Goal: Information Seeking & Learning: Find specific page/section

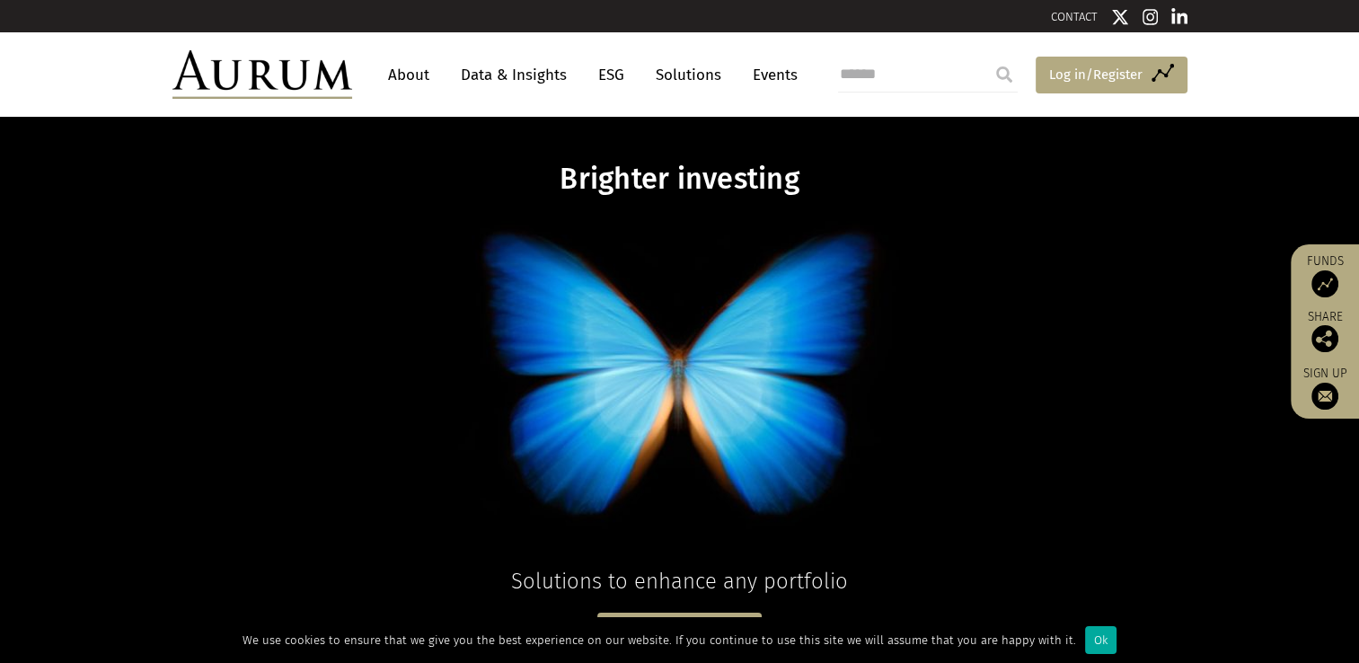
click at [1103, 74] on span "Log in/Register" at bounding box center [1095, 75] width 93 height 22
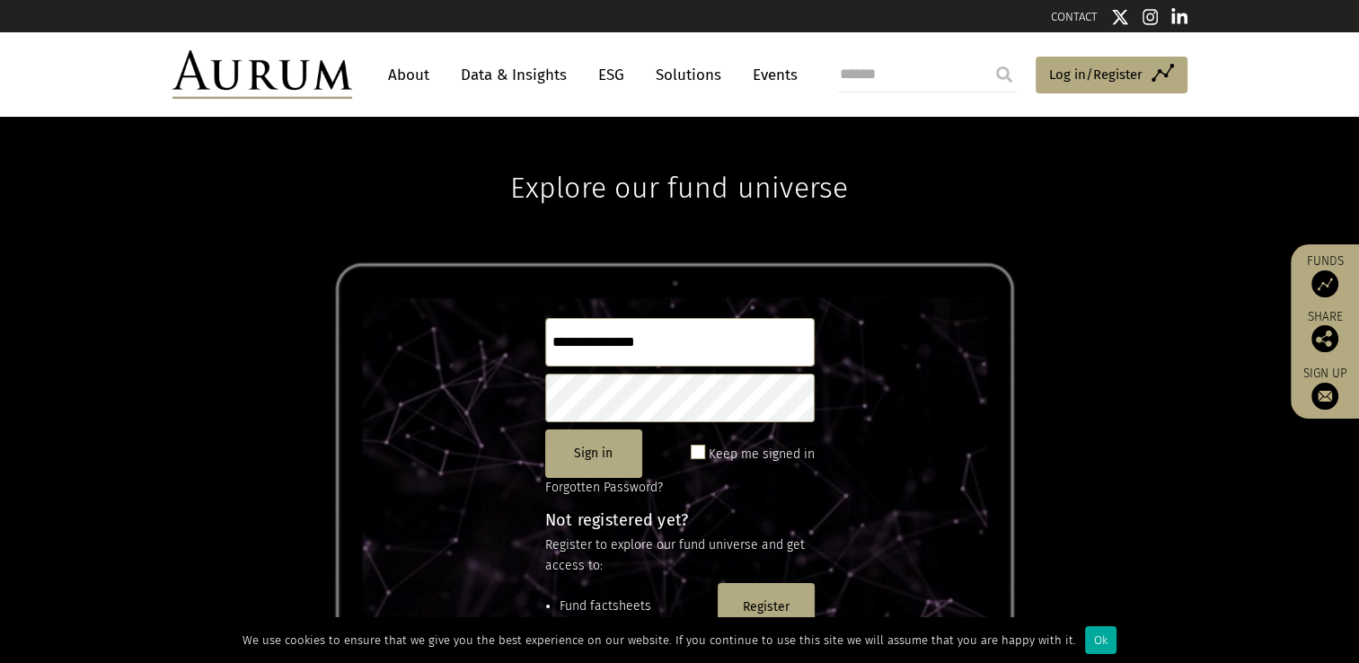
type input "**********"
click at [585, 455] on button "Sign in" at bounding box center [593, 453] width 97 height 48
click at [865, 77] on input "search" at bounding box center [928, 75] width 180 height 36
type input "**********"
click at [986, 57] on input "submit" at bounding box center [1004, 75] width 36 height 36
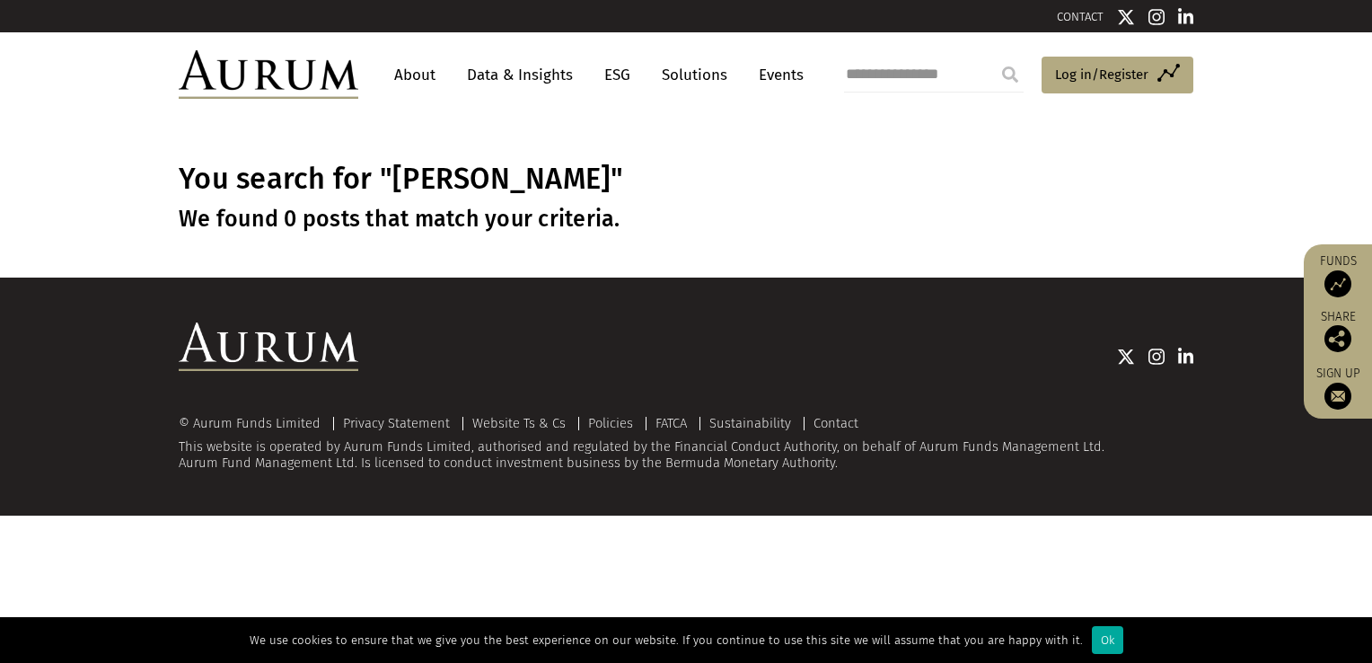
click at [1095, 644] on div "Ok" at bounding box center [1107, 640] width 31 height 28
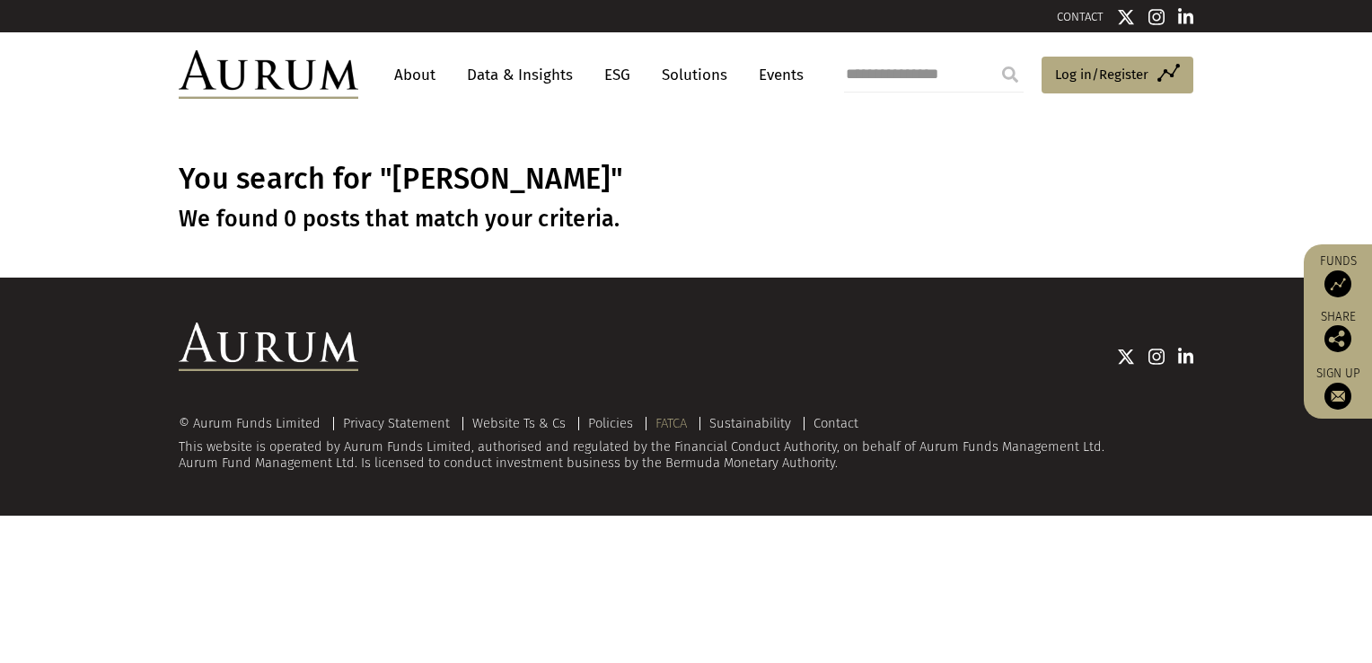
click at [670, 422] on link "FATCA" at bounding box center [670, 423] width 31 height 16
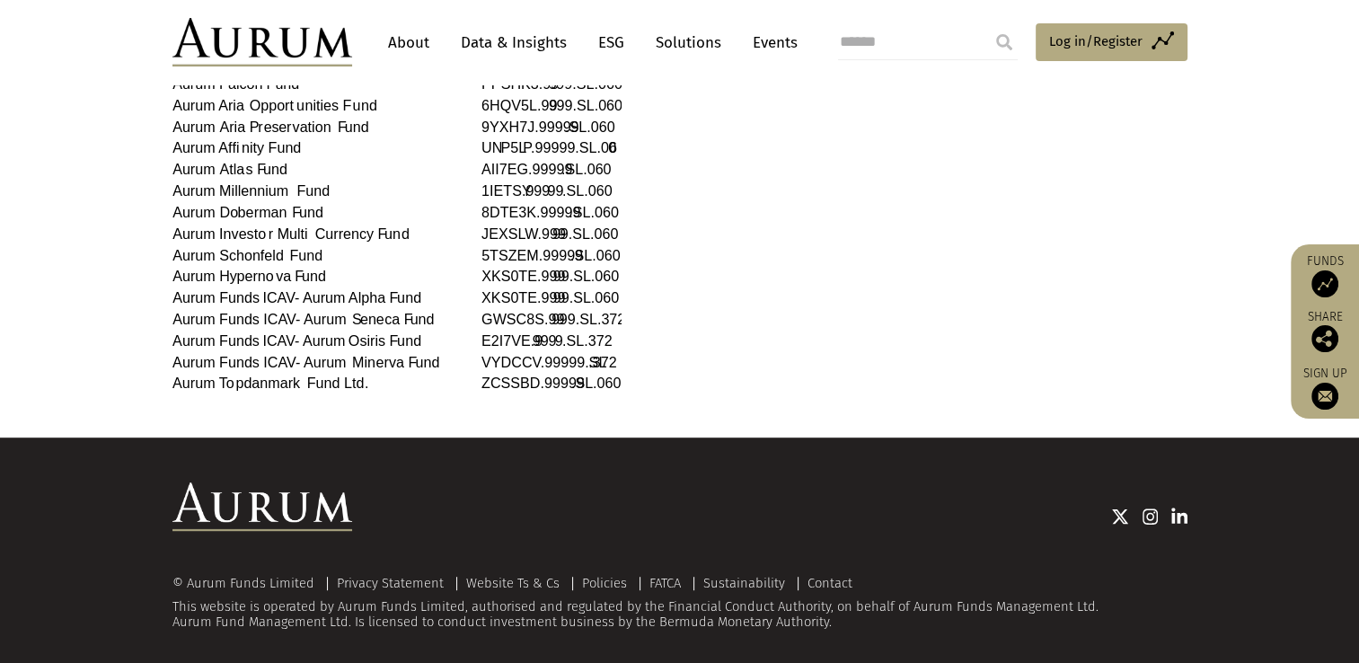
scroll to position [924, 0]
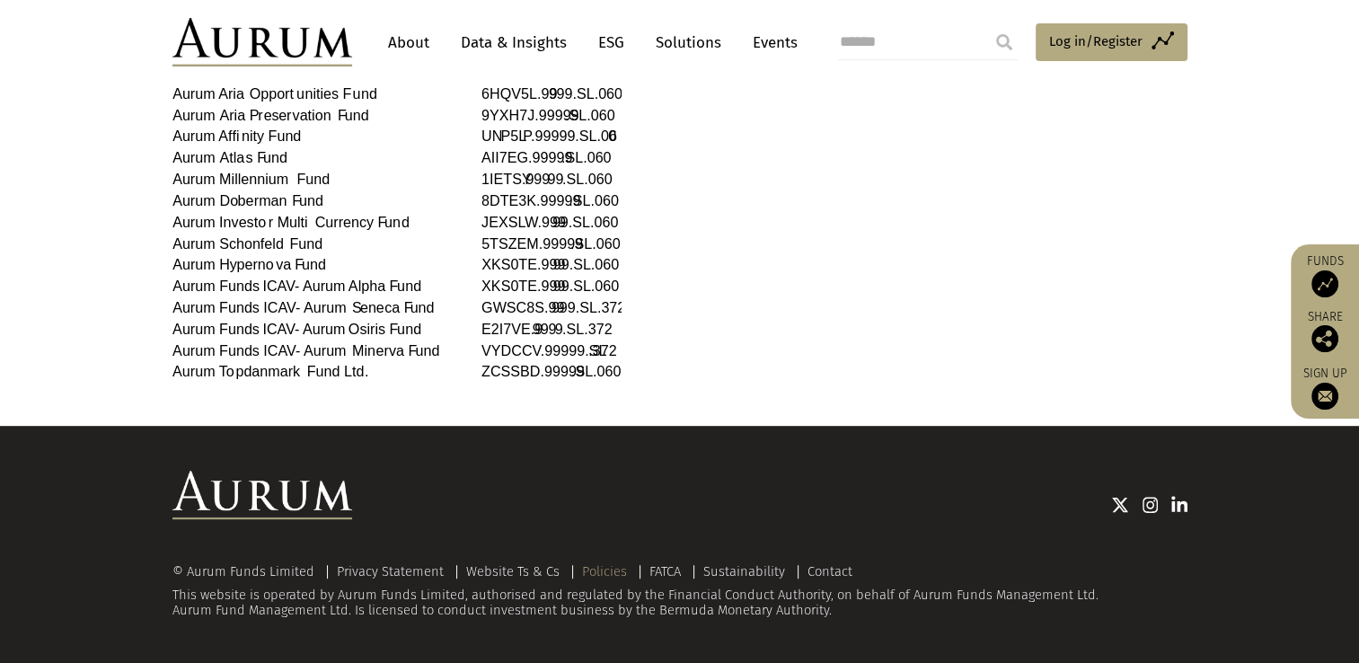
click at [590, 572] on link "Policies" at bounding box center [604, 571] width 45 height 16
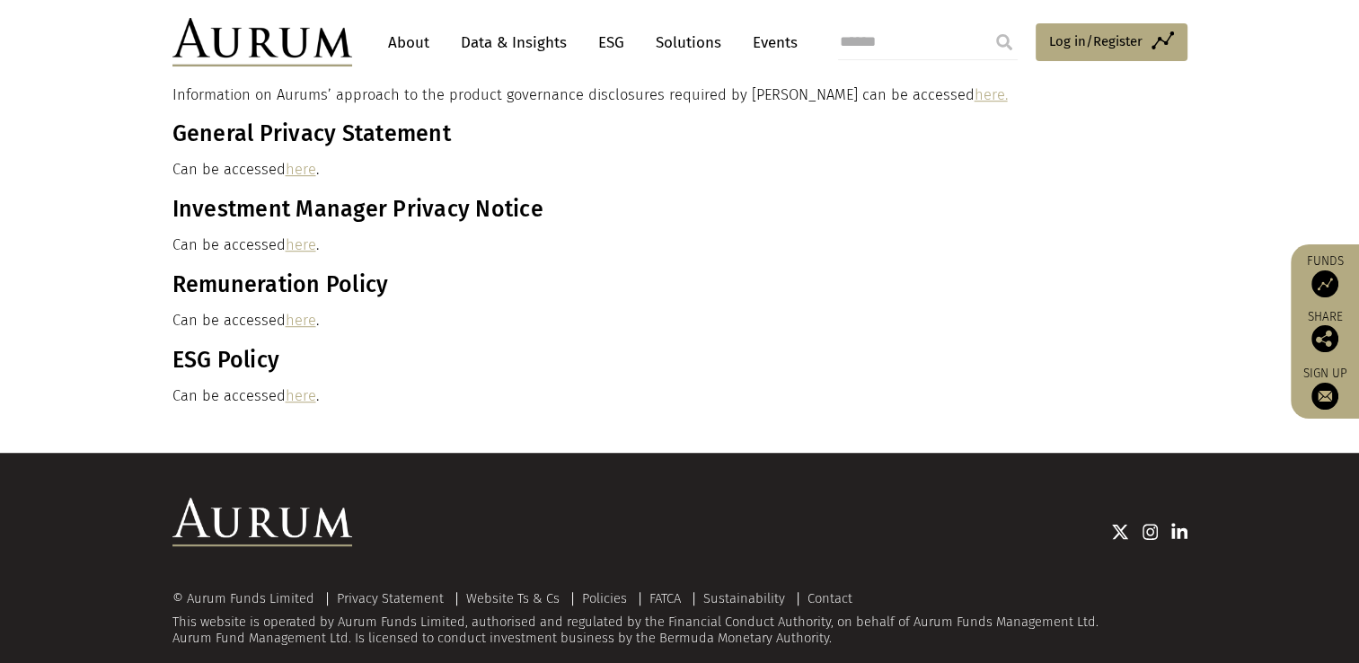
scroll to position [1167, 0]
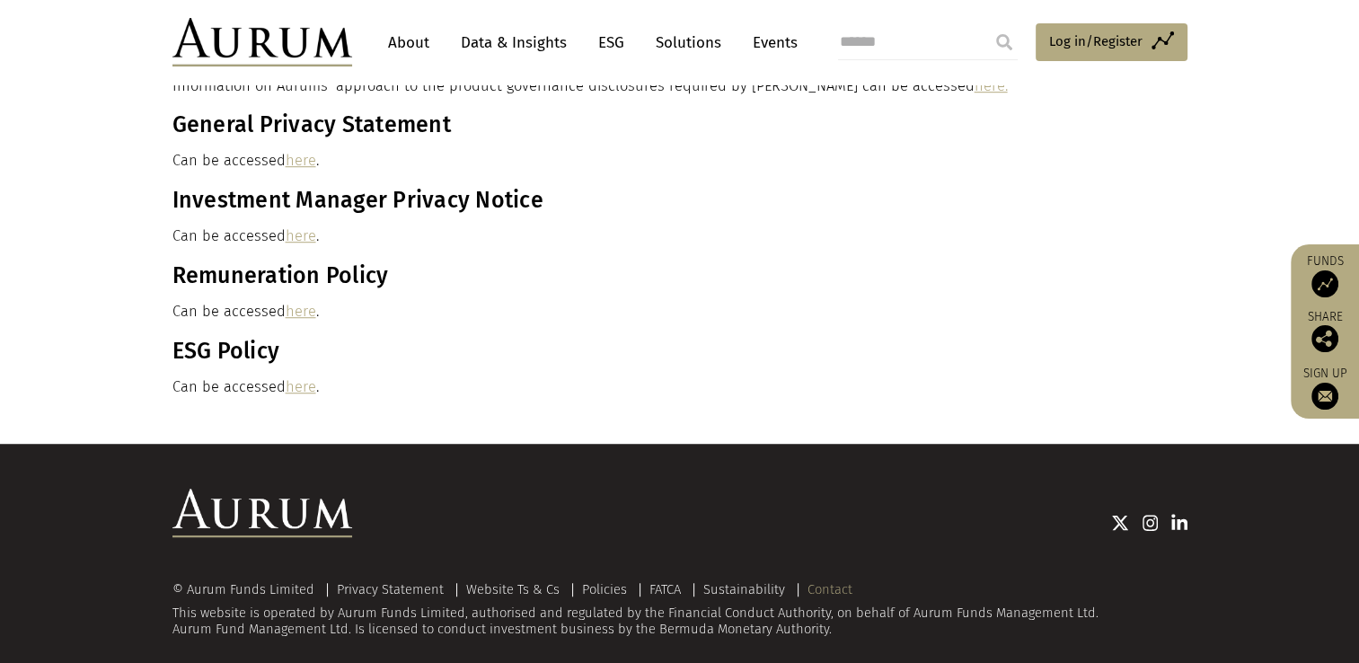
click at [819, 594] on link "Contact" at bounding box center [829, 589] width 45 height 16
